Goal: Information Seeking & Learning: Find specific fact

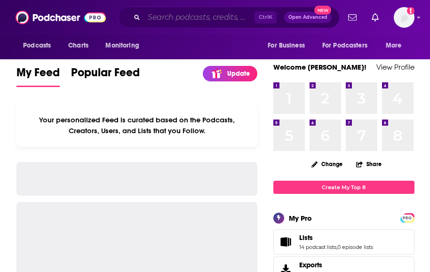
click at [178, 19] on input "Search podcasts, credits, & more..." at bounding box center [199, 17] width 111 height 15
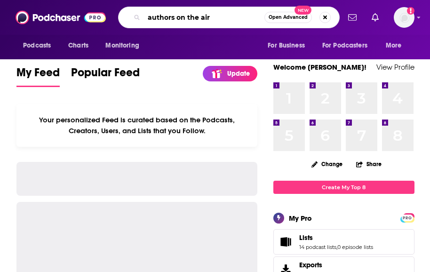
type input "authors on the air"
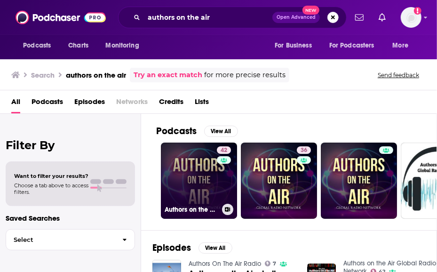
click at [182, 157] on link "42 Authors on the Air Global Radio Network" at bounding box center [199, 180] width 76 height 76
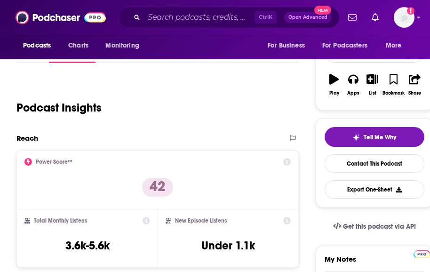
scroll to position [139, 0]
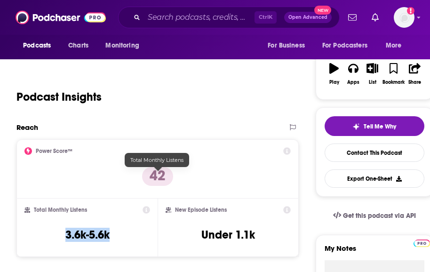
drag, startPoint x: 185, startPoint y: 178, endPoint x: 131, endPoint y: 180, distance: 54.1
click at [131, 206] on div "Total Monthly Listens 3.6k-5.6k" at bounding box center [87, 227] width 126 height 43
copy h3 "3.6k-5.6k"
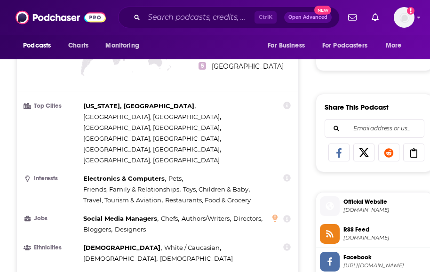
scroll to position [528, 0]
